Goal: Find specific page/section: Find specific page/section

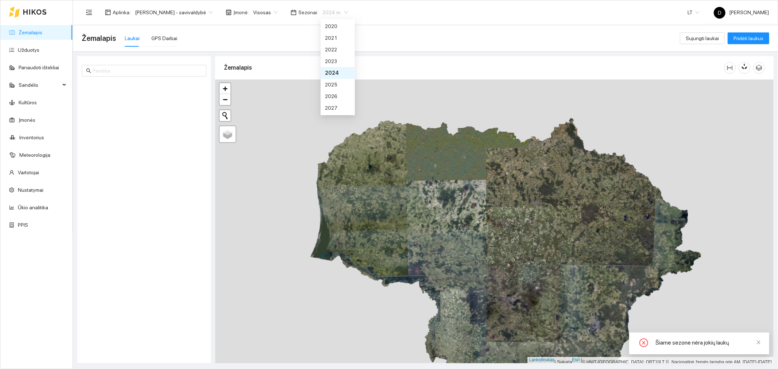
click at [335, 10] on font "2024 m." at bounding box center [332, 12] width 19 height 6
click at [336, 82] on font "2025 m." at bounding box center [334, 85] width 19 height 6
click at [205, 11] on font "[PERSON_NAME] - savivaldybė" at bounding box center [170, 12] width 71 height 6
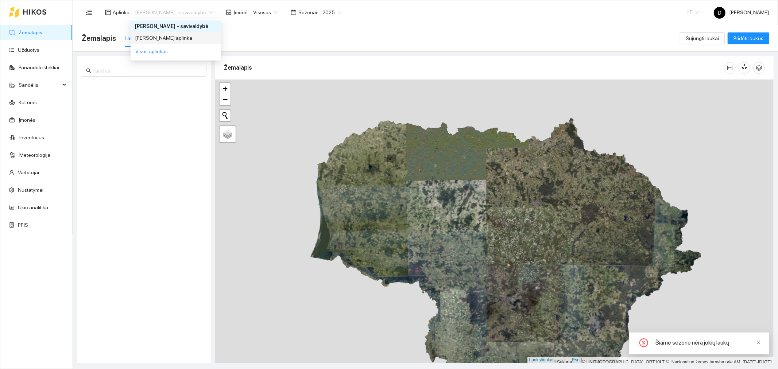
click at [178, 37] on font "[PERSON_NAME] aplinka" at bounding box center [163, 38] width 57 height 6
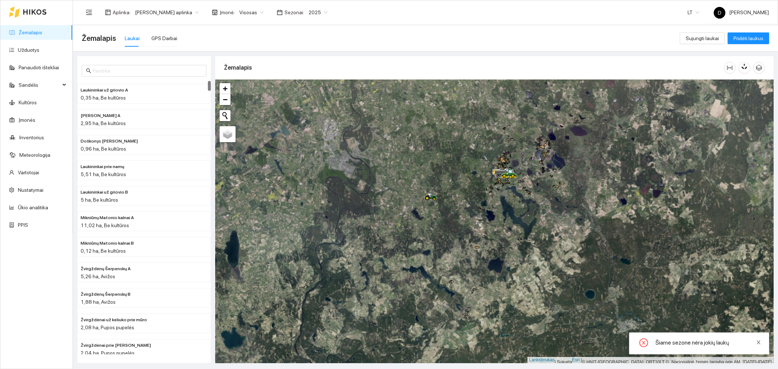
click at [759, 342] on icon "uždaryti" at bounding box center [758, 342] width 5 height 5
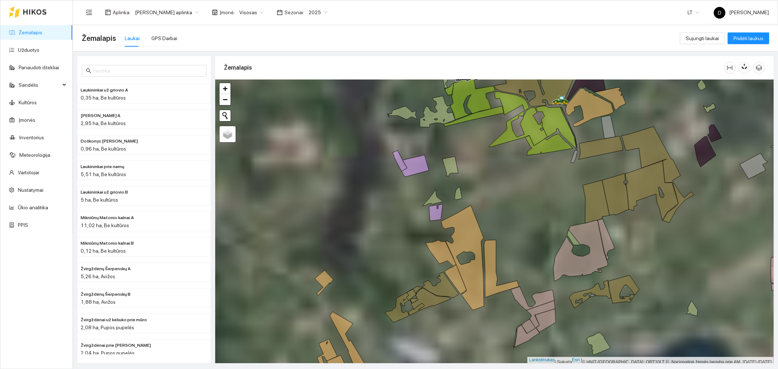
scroll to position [2, 0]
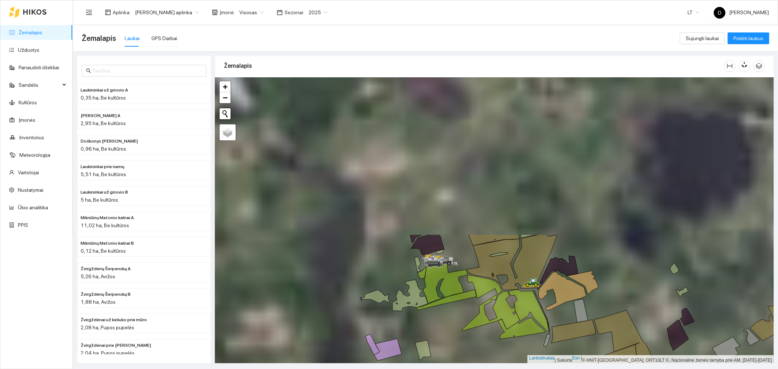
drag, startPoint x: 578, startPoint y: 161, endPoint x: 552, endPoint y: 337, distance: 177.8
click at [552, 337] on div at bounding box center [494, 221] width 559 height 286
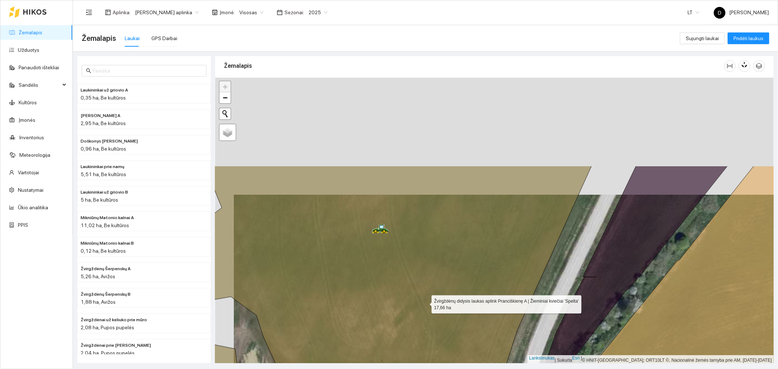
drag, startPoint x: 406, startPoint y: 187, endPoint x: 424, endPoint y: 302, distance: 116.4
click at [424, 302] on icon at bounding box center [385, 280] width 414 height 229
